Goal: Obtain resource: Obtain resource

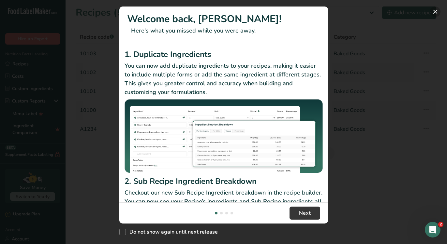
click at [435, 10] on button "New Features" at bounding box center [435, 12] width 10 height 10
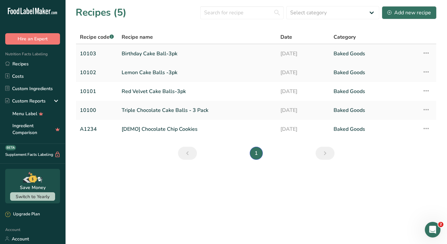
click at [141, 55] on link "Birthday Cake Ball-3pk" at bounding box center [197, 54] width 151 height 14
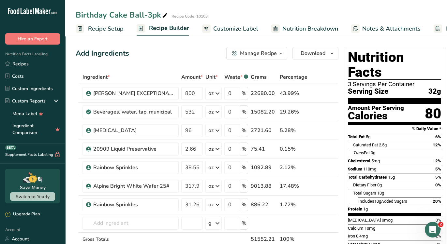
click at [246, 28] on span "Customize Label" at bounding box center [235, 28] width 45 height 9
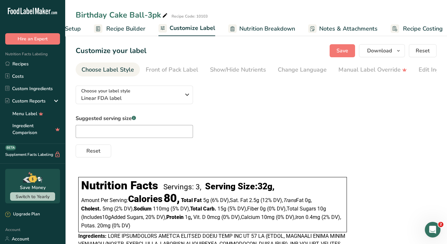
scroll to position [0, 49]
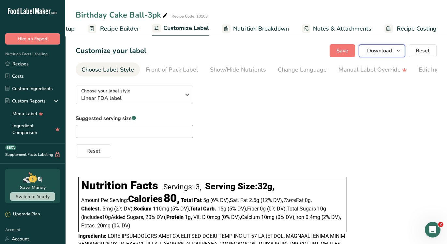
click at [388, 47] on span "Download" at bounding box center [379, 51] width 25 height 8
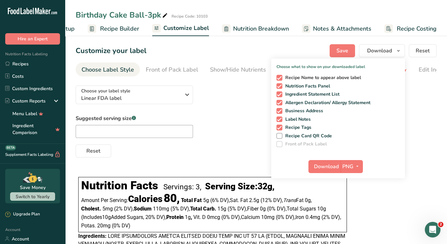
click at [293, 79] on span "Recipe Name to appear above label" at bounding box center [321, 78] width 79 height 6
click at [280, 79] on input "Recipe Name to appear above label" at bounding box center [278, 78] width 4 height 4
checkbox input "false"
click at [301, 111] on span "Business Address" at bounding box center [302, 111] width 41 height 6
click at [280, 111] on input "Business Address" at bounding box center [278, 111] width 4 height 4
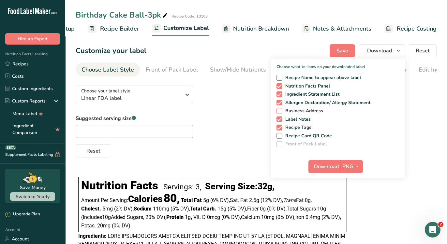
click at [296, 110] on span "Business Address" at bounding box center [302, 111] width 41 height 6
click at [280, 110] on input "Business Address" at bounding box center [278, 111] width 4 height 4
checkbox input "true"
click at [295, 120] on span "Label Notes" at bounding box center [296, 120] width 29 height 6
click at [280, 120] on input "Label Notes" at bounding box center [278, 119] width 4 height 4
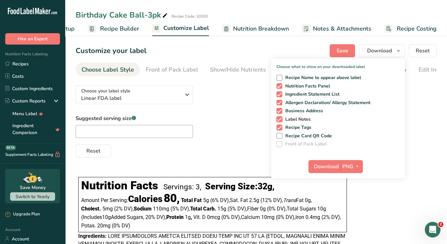
checkbox input "false"
click at [295, 126] on span "Recipe Tags" at bounding box center [296, 128] width 29 height 6
click at [280, 126] on input "Recipe Tags" at bounding box center [278, 127] width 4 height 4
checkbox input "false"
click at [335, 163] on span "Download" at bounding box center [326, 167] width 25 height 8
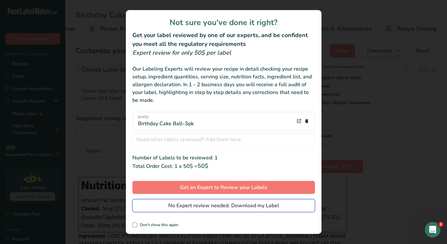
click at [222, 205] on span "No Expert review needed. Download my Label" at bounding box center [223, 206] width 111 height 8
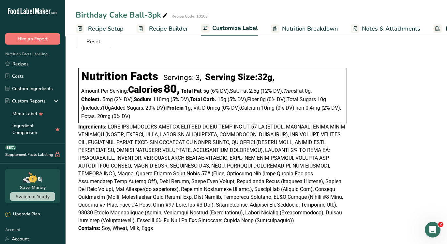
scroll to position [114, 0]
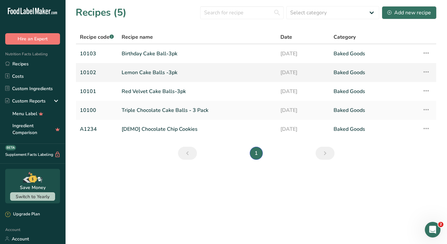
click at [126, 73] on link "Lemon Cake Balls -3pk" at bounding box center [197, 73] width 151 height 14
click at [136, 93] on link "Red Velvet Cake Balls-3pk" at bounding box center [197, 92] width 151 height 14
click at [199, 66] on link "Lemon Cake Balls -3pk" at bounding box center [197, 73] width 151 height 14
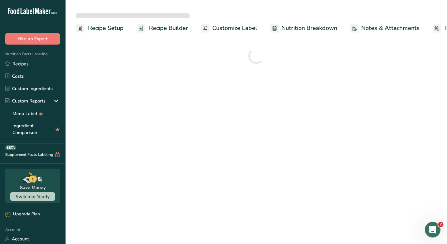
click at [248, 30] on span "Customize Label" at bounding box center [234, 28] width 45 height 9
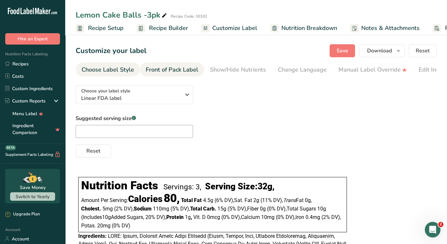
click at [165, 74] on div "Front of Pack Label" at bounding box center [172, 69] width 52 height 9
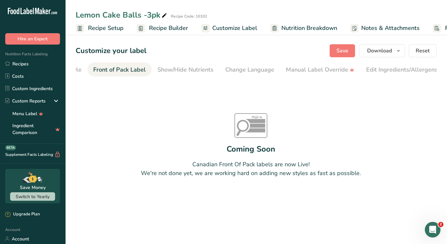
scroll to position [0, 63]
click at [109, 68] on div "Front of Pack Label" at bounding box center [108, 69] width 52 height 9
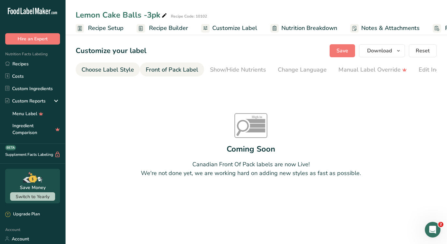
click at [104, 67] on div "Choose Label Style" at bounding box center [107, 69] width 52 height 9
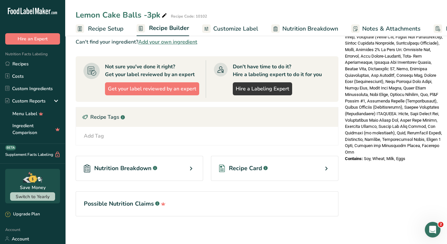
scroll to position [265, 0]
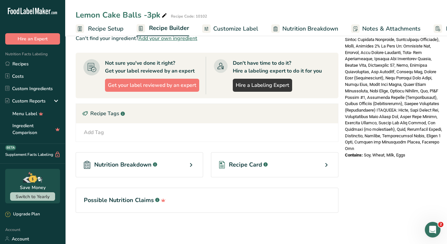
click at [191, 160] on icon at bounding box center [191, 165] width 8 height 12
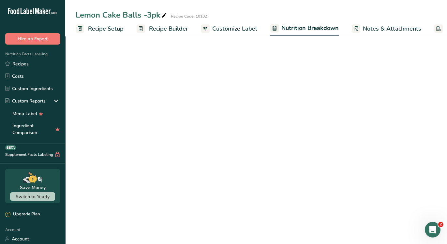
select select "Calories"
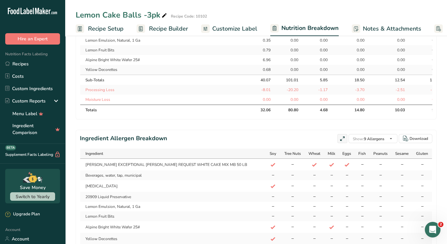
scroll to position [405, 0]
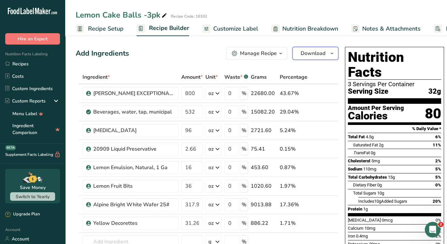
click at [310, 53] on span "Download" at bounding box center [312, 54] width 25 height 8
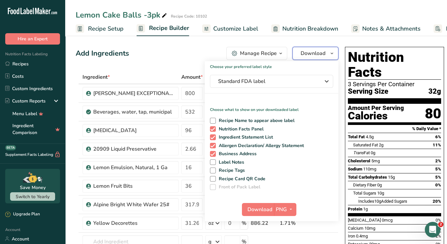
click at [310, 53] on span "Download" at bounding box center [312, 54] width 25 height 8
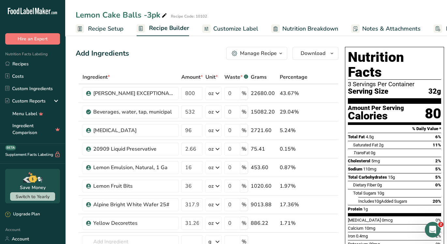
click at [115, 28] on span "Recipe Setup" at bounding box center [106, 28] width 36 height 9
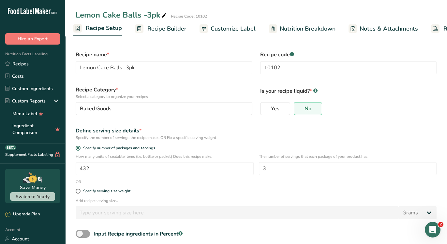
click at [161, 30] on span "Recipe Builder" at bounding box center [166, 28] width 39 height 9
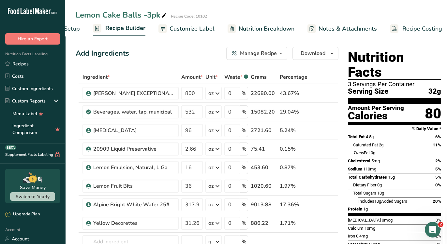
scroll to position [0, 49]
click at [127, 89] on div "[PERSON_NAME] EXCEPTIONAL [PERSON_NAME] REQUEST WHITE CAKE MIX MB 50 LB" at bounding box center [130, 93] width 96 height 13
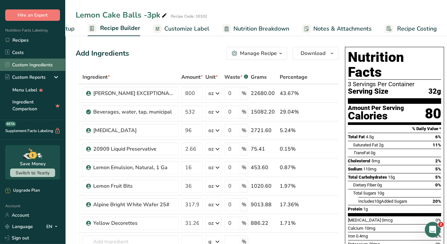
scroll to position [20, 0]
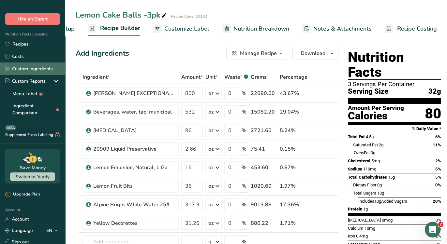
click at [26, 67] on link "Custom Ingredients" at bounding box center [32, 69] width 65 height 12
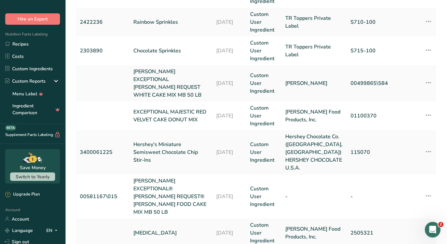
scroll to position [248, 0]
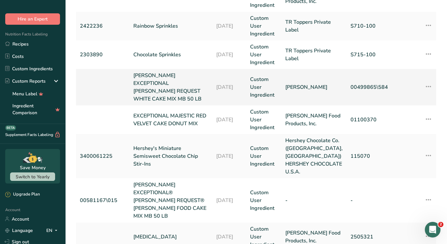
click at [157, 79] on link "[PERSON_NAME] EXCEPTIONAL [PERSON_NAME] REQUEST WHITE CAKE MIX MB 50 LB" at bounding box center [170, 87] width 75 height 31
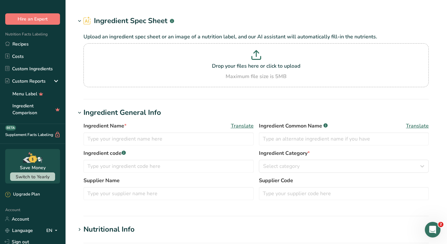
type input "[PERSON_NAME] EXCEPTIONAL [PERSON_NAME] REQUEST WHITE CAKE MIX MB 50 LB"
type input "[PERSON_NAME]"
type input "00499865\584"
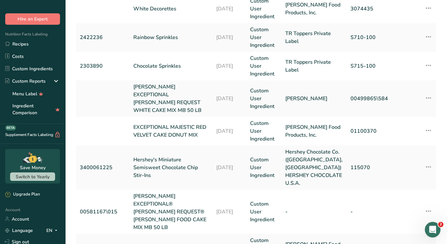
scroll to position [284, 0]
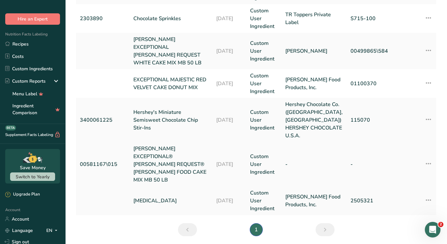
click at [174, 145] on link "[PERSON_NAME] EXCEPTIONAL® [PERSON_NAME] REQUEST® [PERSON_NAME] FOOD CAKE MIX M…" at bounding box center [170, 164] width 75 height 39
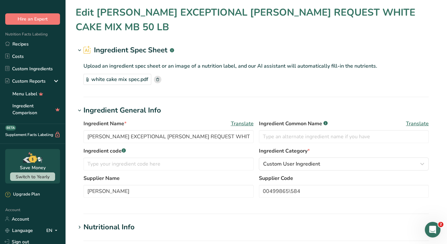
type input "[PERSON_NAME] EXCEPTIONAL® [PERSON_NAME] REQUEST® [PERSON_NAME] FOOD CAKE MIX M…"
type input "00581167\015"
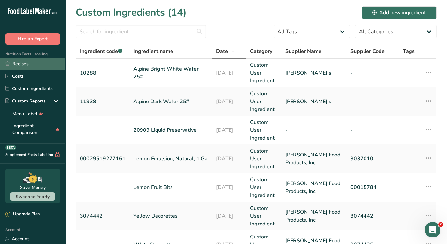
click at [23, 65] on link "Recipes" at bounding box center [32, 64] width 65 height 12
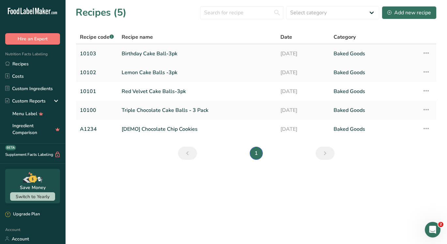
click at [141, 53] on link "Birthday Cake Ball-3pk" at bounding box center [197, 54] width 151 height 14
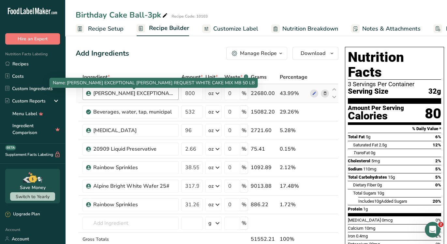
click at [150, 91] on div "[PERSON_NAME] EXCEPTIONAL [PERSON_NAME] REQUEST WHITE CAKE MIX MB 50 LB" at bounding box center [133, 94] width 81 height 8
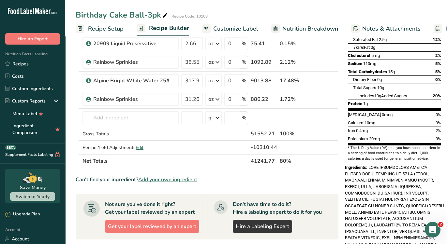
scroll to position [111, 0]
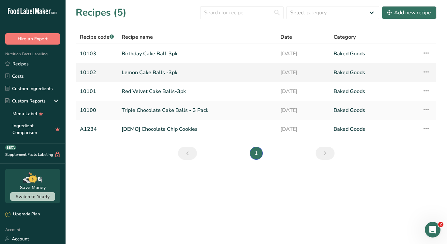
click at [153, 70] on link "Lemon Cake Balls -3pk" at bounding box center [197, 73] width 151 height 14
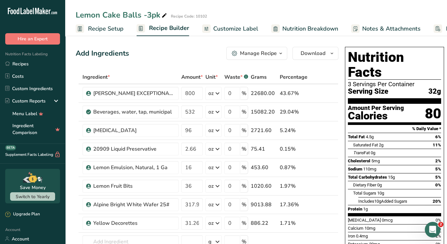
click at [226, 26] on span "Customize Label" at bounding box center [235, 28] width 45 height 9
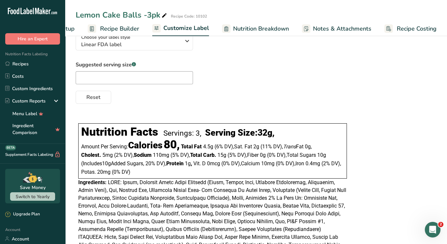
scroll to position [51, 0]
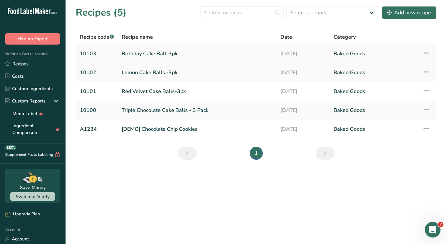
click at [152, 52] on link "Birthday Cake Ball-3pk" at bounding box center [197, 54] width 151 height 14
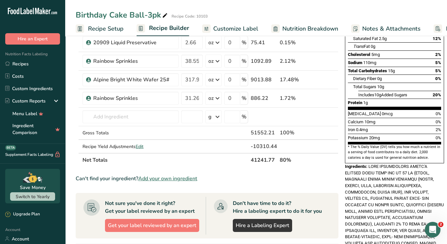
scroll to position [104, 0]
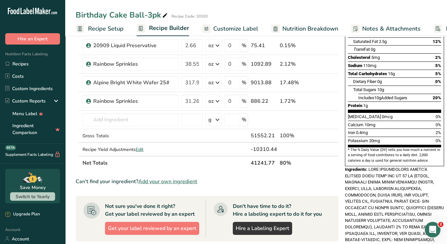
click at [233, 23] on link "Customize Label" at bounding box center [230, 29] width 56 height 15
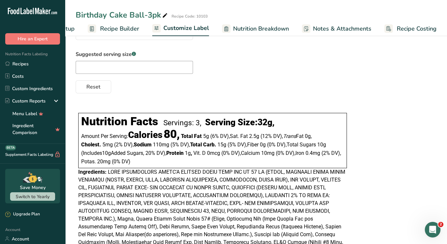
scroll to position [116, 0]
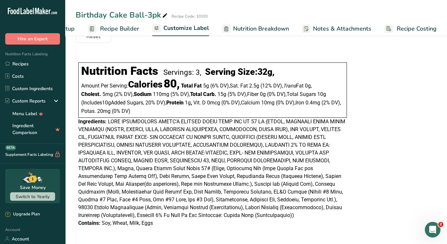
click at [405, 28] on span "Recipe Costing" at bounding box center [416, 28] width 40 height 9
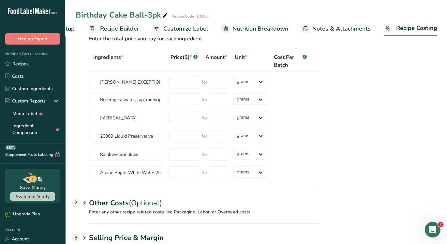
scroll to position [57, 0]
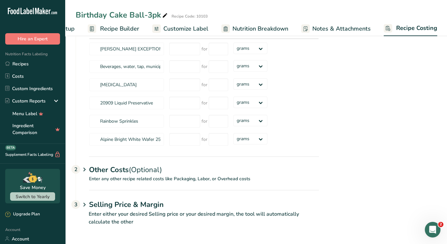
click at [87, 170] on icon at bounding box center [84, 170] width 8 height 12
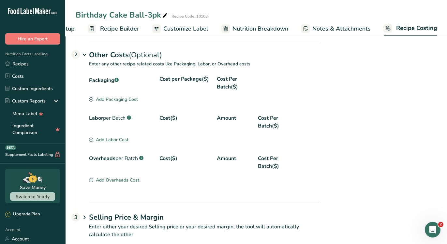
scroll to position [185, 0]
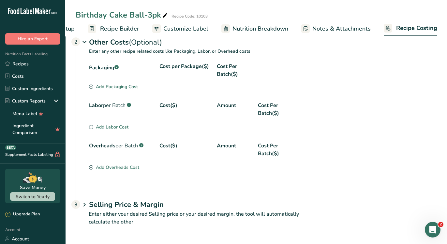
click at [115, 126] on div "Add Labor Cost" at bounding box center [108, 127] width 39 height 7
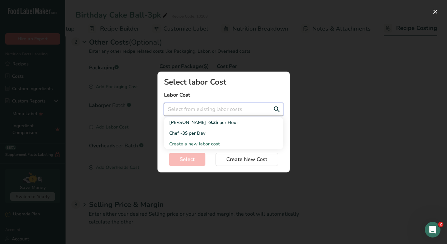
click at [194, 113] on input "Add New Recipe Cost Modal" at bounding box center [223, 109] width 119 height 13
click at [306, 110] on div "Add New Recipe Cost Modal" at bounding box center [223, 122] width 447 height 244
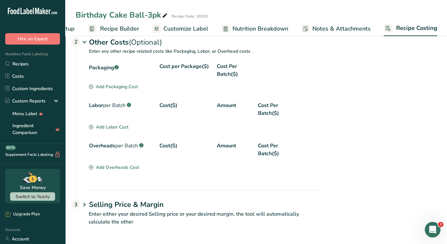
click at [88, 205] on icon at bounding box center [84, 205] width 8 height 12
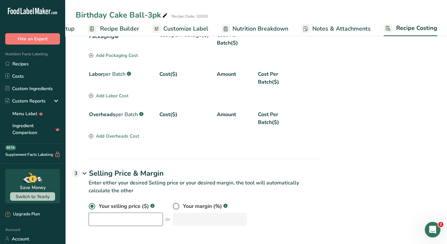
click at [134, 220] on input "number" at bounding box center [126, 219] width 74 height 13
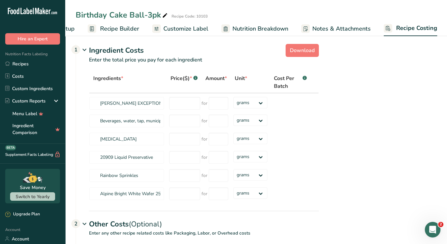
scroll to position [0, 0]
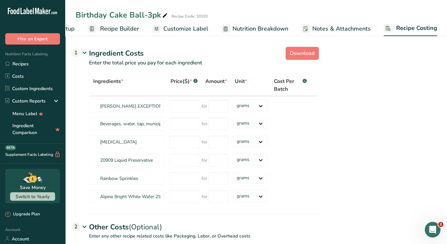
click at [84, 53] on icon at bounding box center [84, 53] width 8 height 12
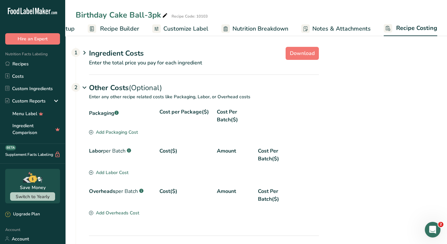
click at [86, 89] on icon at bounding box center [84, 88] width 8 height 12
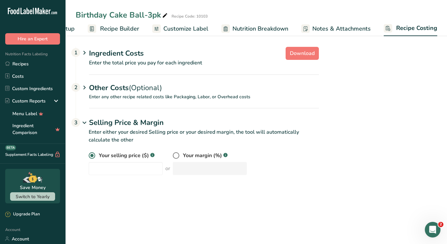
click at [83, 52] on icon at bounding box center [84, 53] width 8 height 12
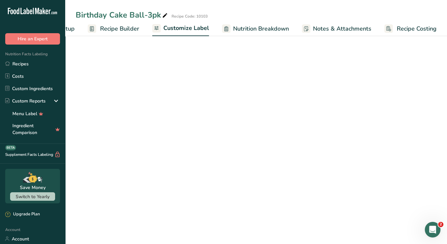
scroll to position [116, 0]
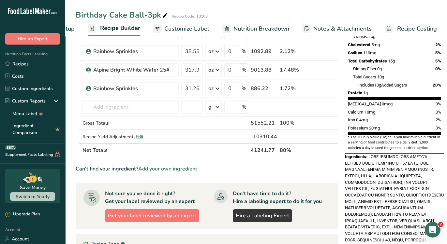
scroll to position [104, 0]
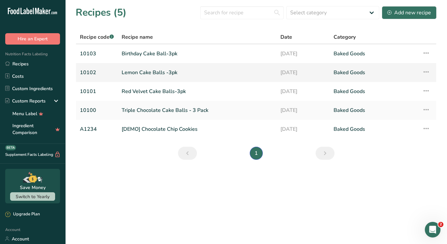
click at [138, 71] on link "Lemon Cake Balls -3pk" at bounding box center [197, 73] width 151 height 14
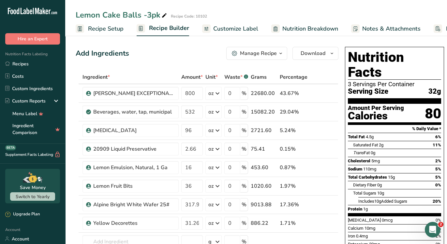
click at [239, 28] on span "Customize Label" at bounding box center [235, 28] width 45 height 9
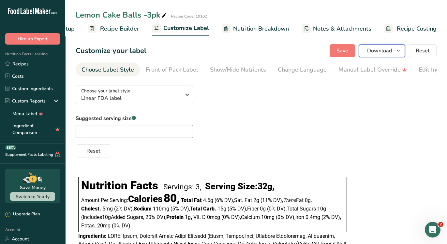
click at [379, 53] on span "Download" at bounding box center [379, 51] width 25 height 8
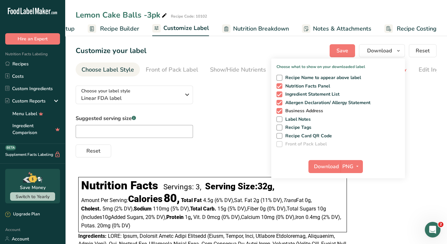
click at [304, 112] on span "Business Address" at bounding box center [302, 111] width 41 height 6
click at [280, 112] on input "Business Address" at bounding box center [278, 111] width 4 height 4
checkbox input "false"
click at [333, 165] on span "Download" at bounding box center [326, 167] width 25 height 8
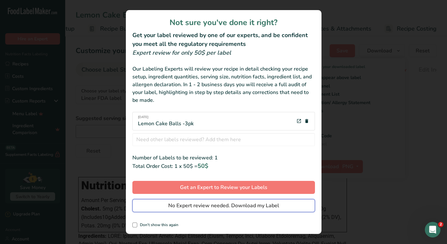
click at [222, 206] on span "No Expert review needed. Download my Label" at bounding box center [223, 206] width 111 height 8
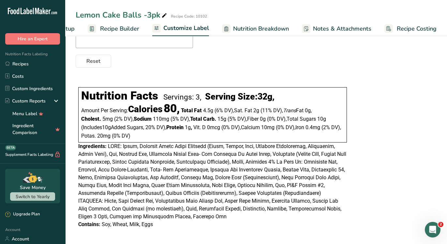
scroll to position [92, 0]
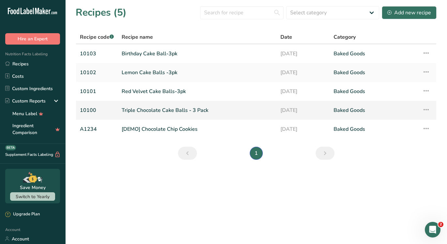
click at [149, 112] on link "Triple Chocolate Cake Balls - 3 Pack" at bounding box center [197, 111] width 151 height 14
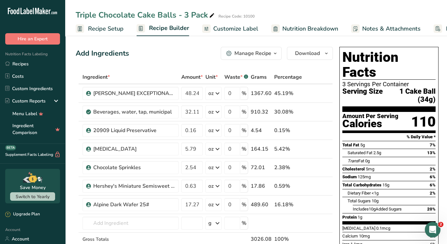
click at [243, 30] on span "Customize Label" at bounding box center [235, 28] width 45 height 9
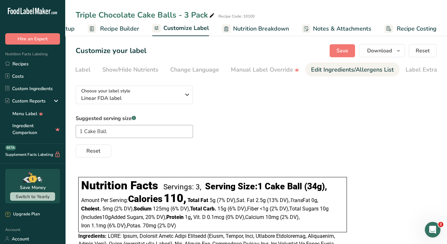
scroll to position [0, 121]
click at [336, 66] on div "Edit Ingredients/Allergens List" at bounding box center [339, 69] width 83 height 9
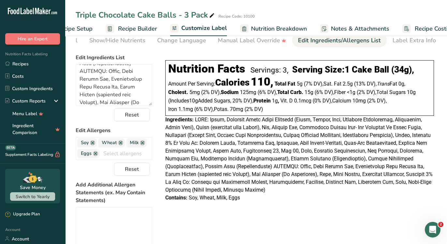
scroll to position [0, 0]
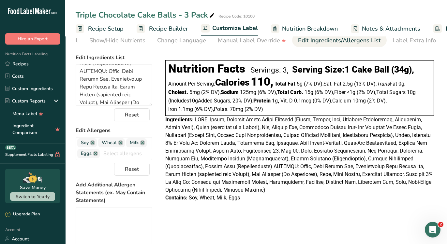
click at [146, 29] on link "Recipe Builder" at bounding box center [161, 29] width 51 height 15
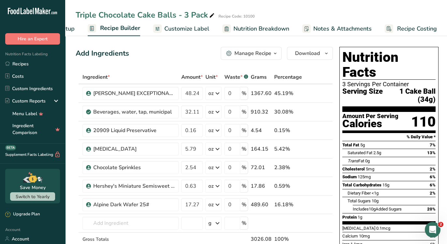
click at [177, 52] on div "Add Ingredients Manage Recipe Delete Recipe Duplicate Recipe Scale Recipe Save …" at bounding box center [204, 53] width 257 height 13
click at [252, 27] on span "Nutrition Breakdown" at bounding box center [261, 28] width 56 height 9
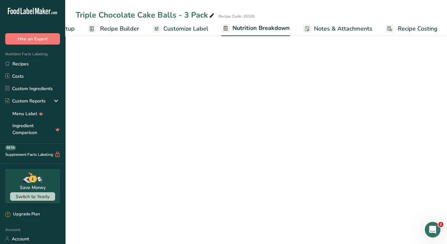
scroll to position [0, 50]
select select "Calories"
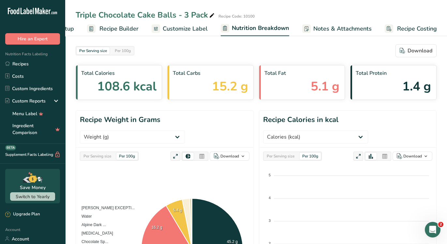
click at [188, 27] on span "Customize Label" at bounding box center [185, 28] width 45 height 9
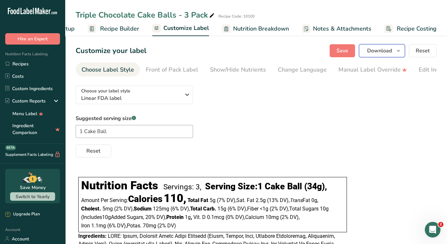
click at [372, 52] on span "Download" at bounding box center [379, 51] width 25 height 8
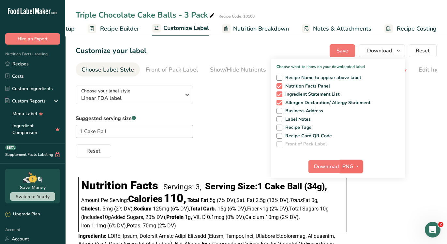
click at [351, 166] on span "PNG" at bounding box center [347, 167] width 11 height 8
click at [355, 166] on icon "button" at bounding box center [356, 167] width 5 height 8
click at [263, 102] on div "Choose your label style Linear FDA label USA (FDA) Standard FDA label Tabular F…" at bounding box center [256, 118] width 361 height 77
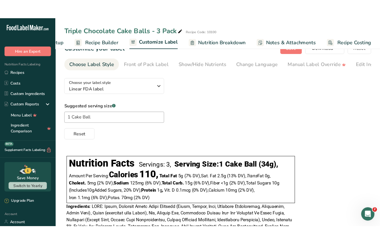
scroll to position [0, 0]
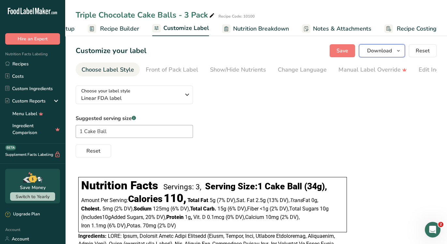
click at [375, 48] on span "Download" at bounding box center [379, 51] width 25 height 8
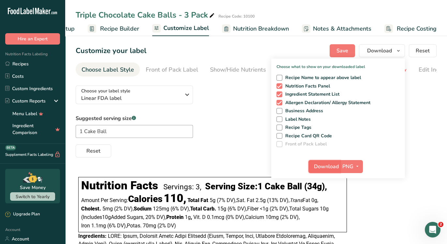
click at [326, 165] on span "Download" at bounding box center [326, 167] width 25 height 8
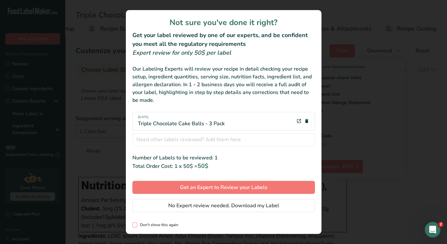
click at [164, 225] on span "Don't show this again" at bounding box center [157, 225] width 41 height 5
click at [136, 225] on input "Don't show this again" at bounding box center [134, 225] width 4 height 4
checkbox input "true"
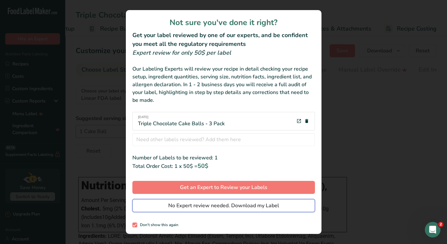
click at [252, 206] on span "No Expert review needed. Download my Label" at bounding box center [223, 206] width 111 height 8
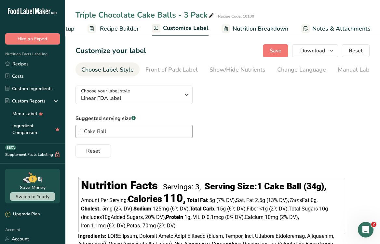
click at [284, 126] on div "Suggested serving size .a-a{fill:#347362;}.b-a{fill:#fff;} 1 Cake Ball Reset" at bounding box center [223, 136] width 294 height 43
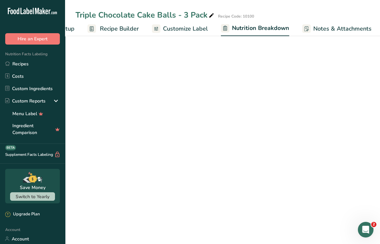
select select "Calories"
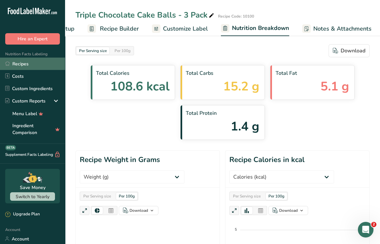
click at [18, 63] on link "Recipes" at bounding box center [32, 64] width 65 height 12
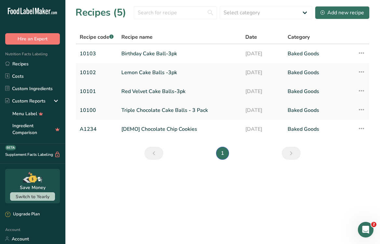
click at [151, 88] on link "Red Velvet Cake Balls-3pk" at bounding box center [180, 92] width 116 height 14
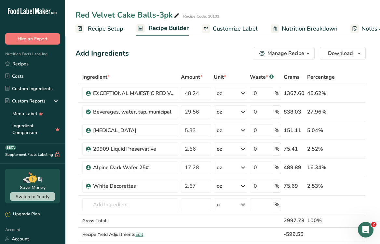
click at [301, 27] on span "Nutrition Breakdown" at bounding box center [310, 28] width 56 height 9
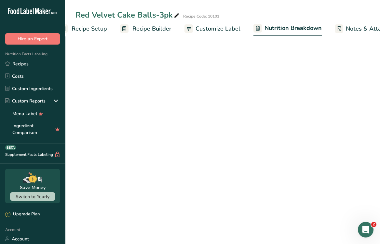
select select "Calories"
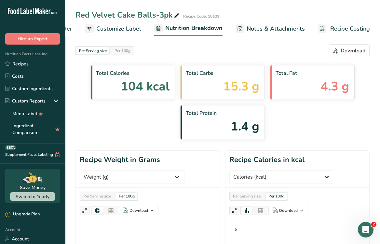
click at [134, 26] on span "Customize Label" at bounding box center [118, 28] width 45 height 9
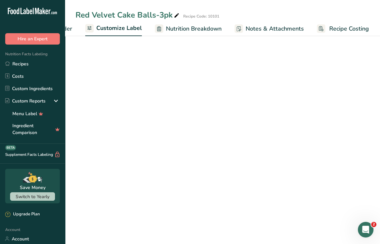
scroll to position [0, 115]
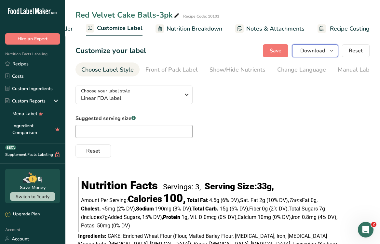
click at [316, 55] on button "Download" at bounding box center [316, 50] width 46 height 13
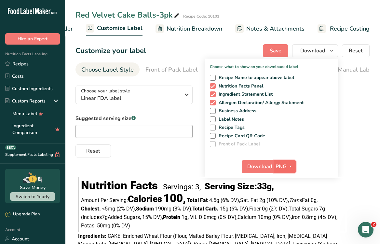
click at [281, 165] on span "PNG" at bounding box center [281, 167] width 11 height 8
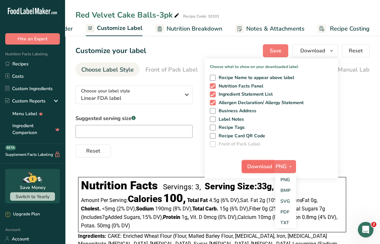
click at [257, 166] on span "Download" at bounding box center [260, 167] width 25 height 8
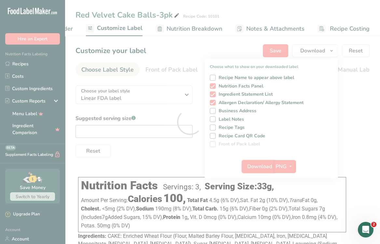
scroll to position [0, 0]
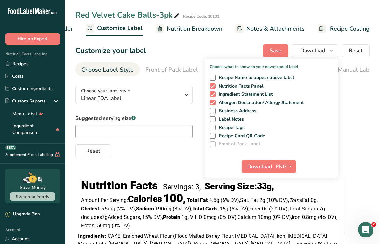
click at [172, 114] on div "Choose your label style Linear FDA label USA (FDA) Standard FDA label Tabular F…" at bounding box center [223, 118] width 294 height 77
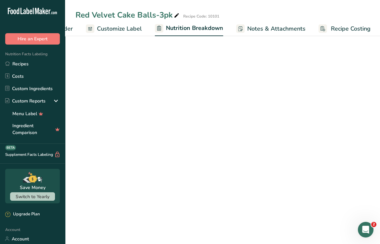
select select "Calories"
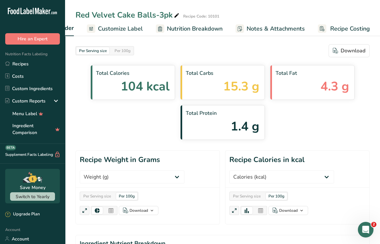
scroll to position [0, 115]
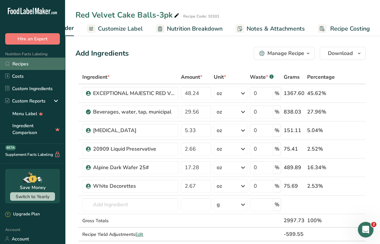
click at [26, 64] on link "Recipes" at bounding box center [32, 64] width 65 height 12
